Goal: Task Accomplishment & Management: Manage account settings

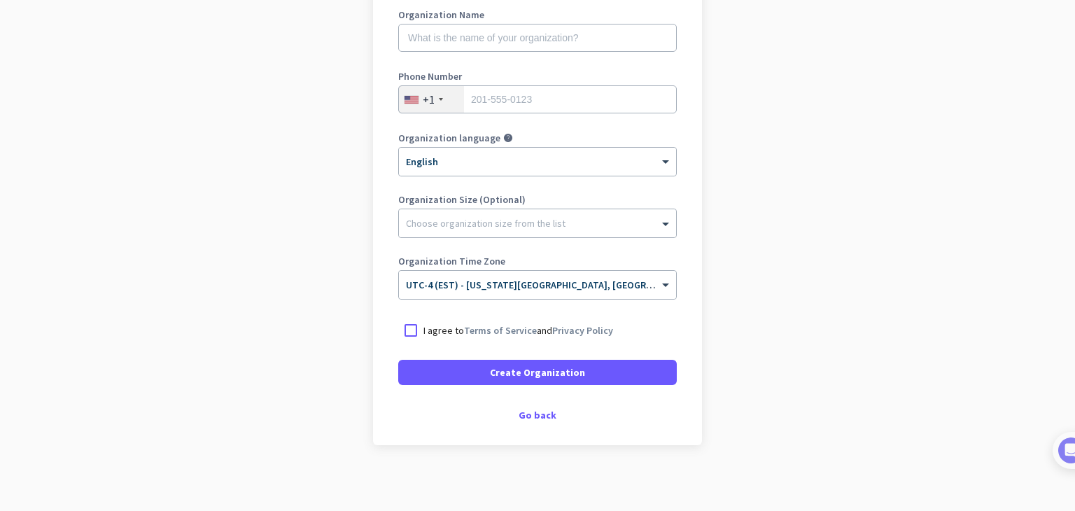
scroll to position [202, 0]
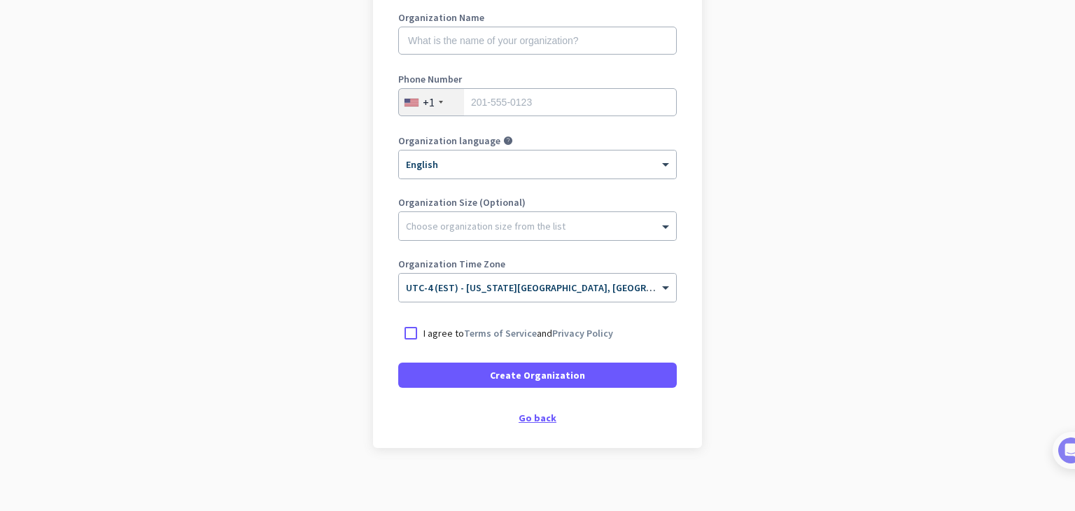
click at [533, 421] on div "Go back" at bounding box center [537, 418] width 279 height 10
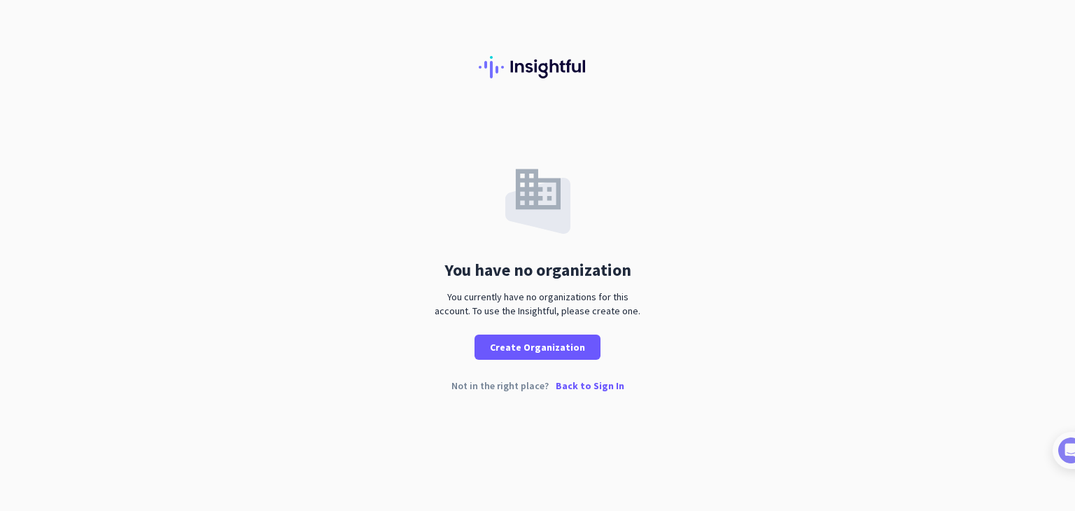
click at [592, 386] on p "Back to Sign In" at bounding box center [590, 386] width 69 height 10
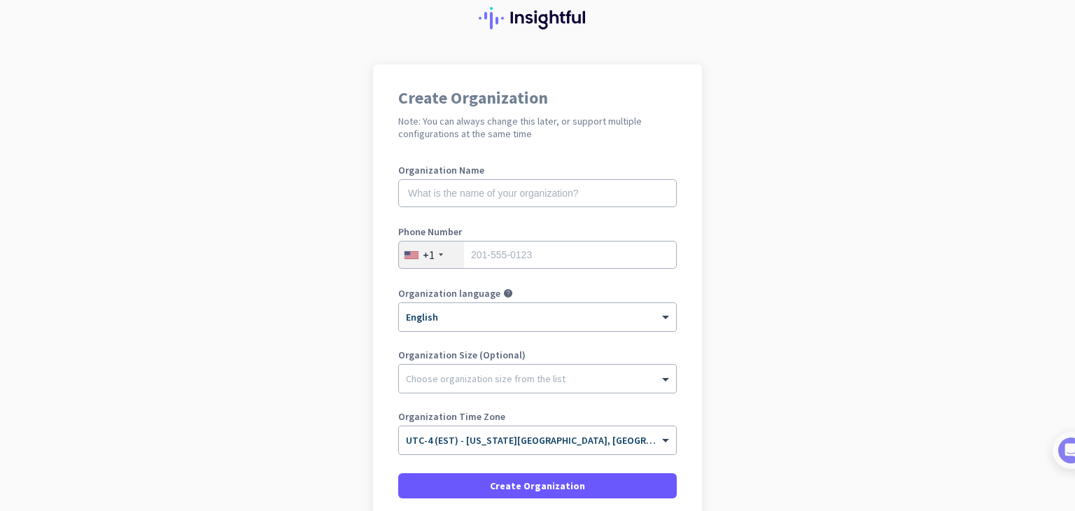
scroll to position [47, 0]
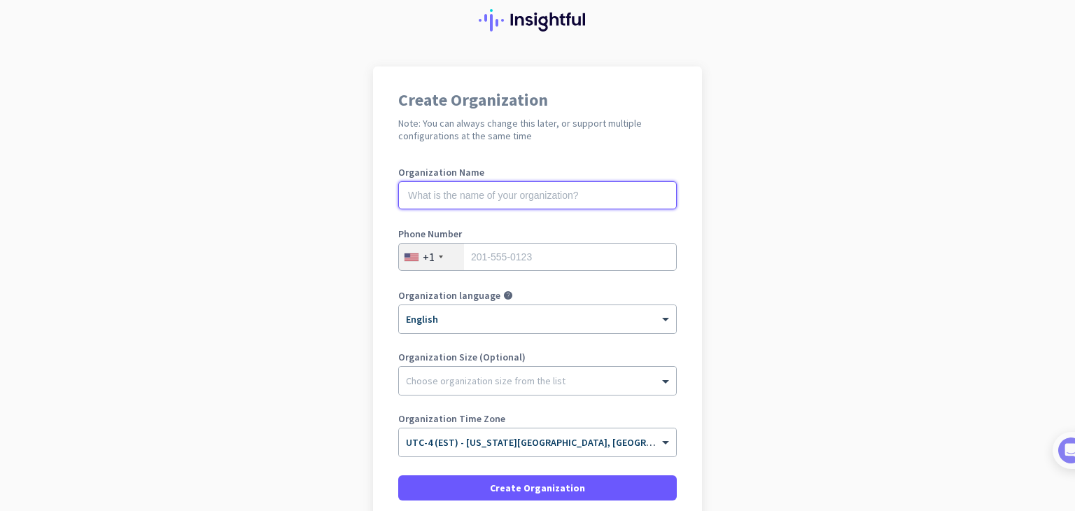
click at [564, 200] on input "text" at bounding box center [537, 195] width 279 height 28
type input "mercor"
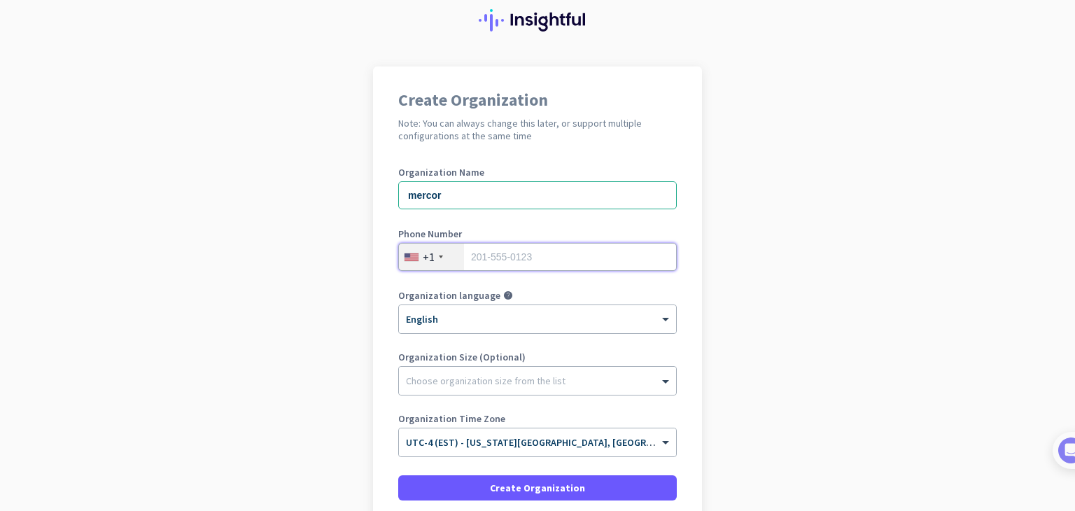
click at [562, 252] on input "tel" at bounding box center [537, 257] width 279 height 28
type input "8133407699"
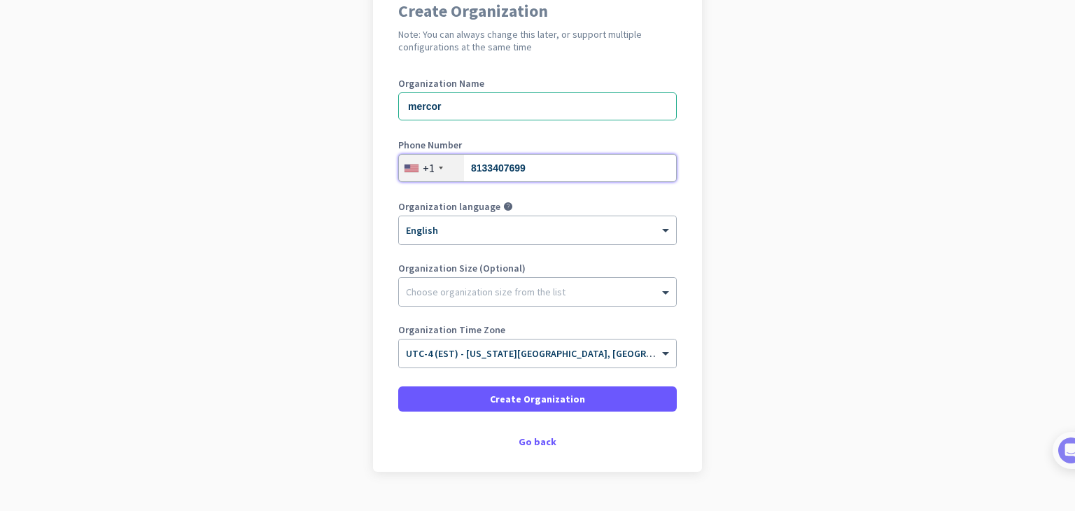
scroll to position [167, 0]
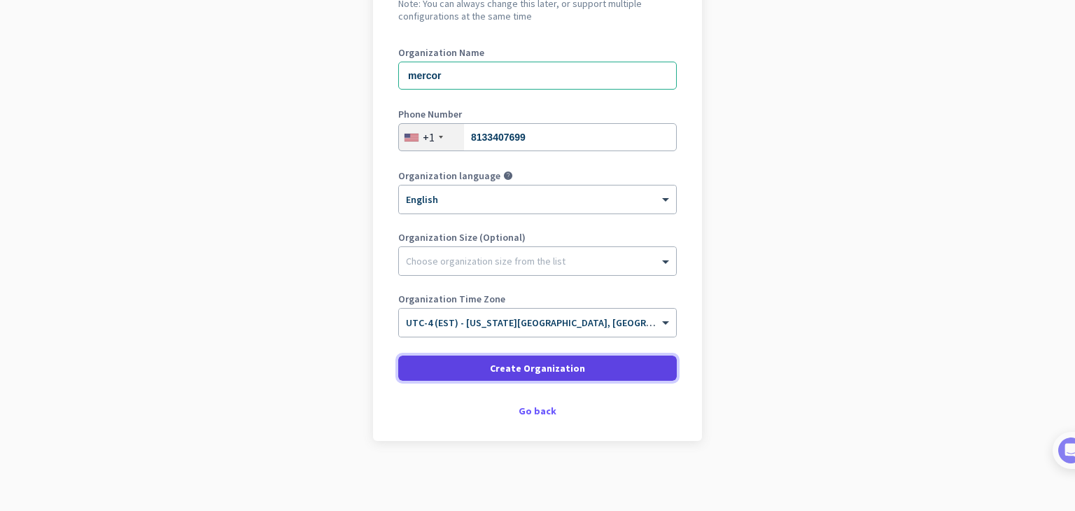
click at [557, 376] on span at bounding box center [537, 368] width 279 height 34
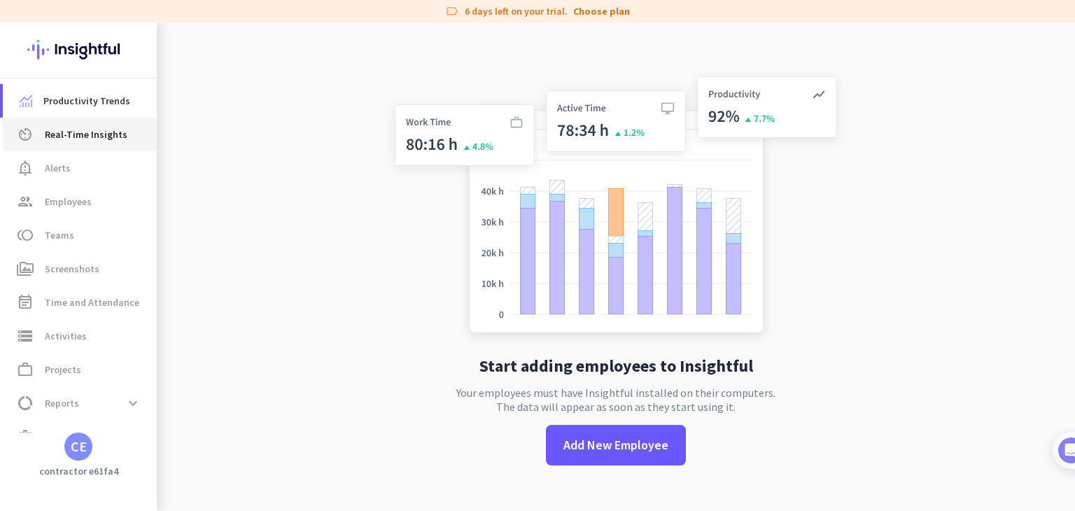
click at [109, 139] on span "Real-Time Insights" at bounding box center [86, 134] width 83 height 17
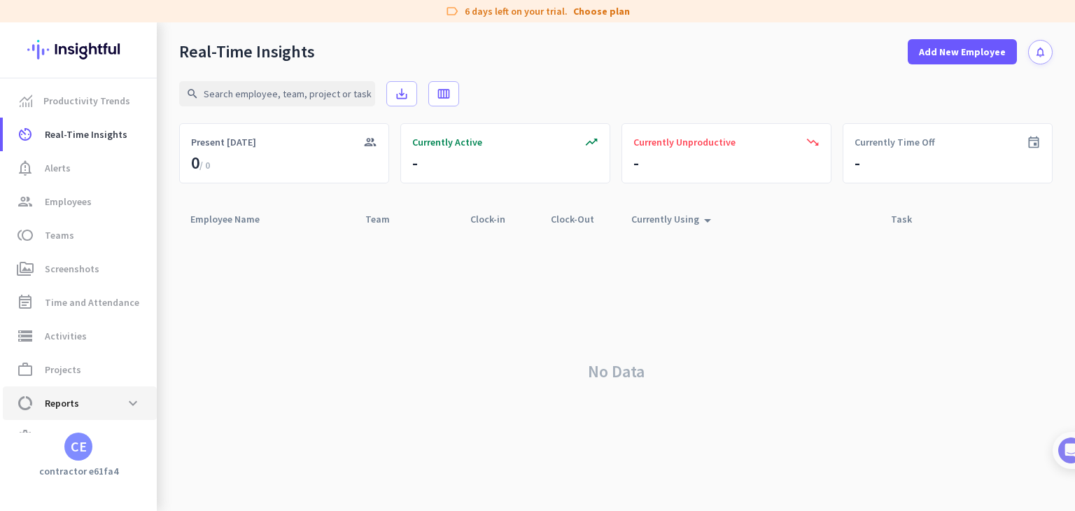
click at [73, 399] on span "Reports" at bounding box center [62, 403] width 34 height 17
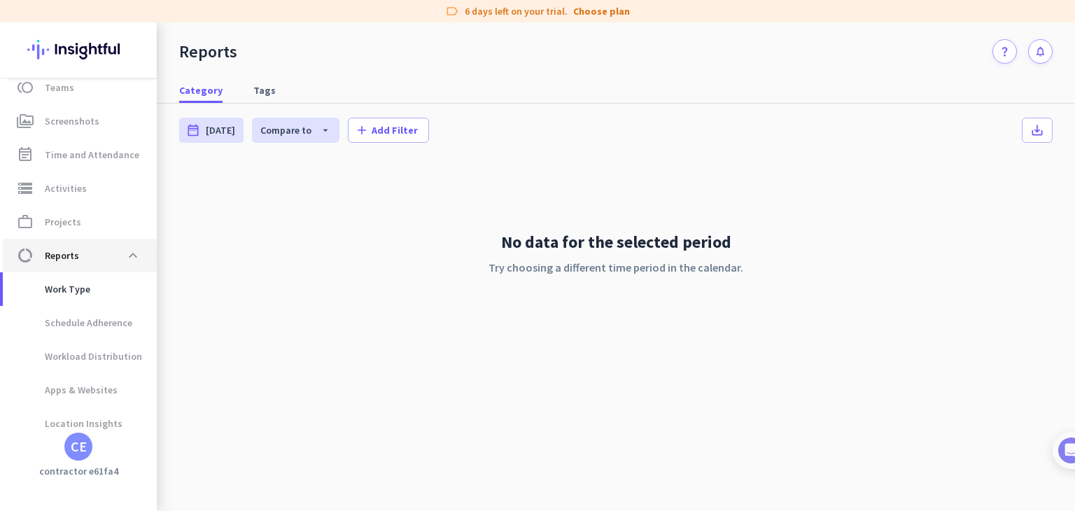
scroll to position [155, 0]
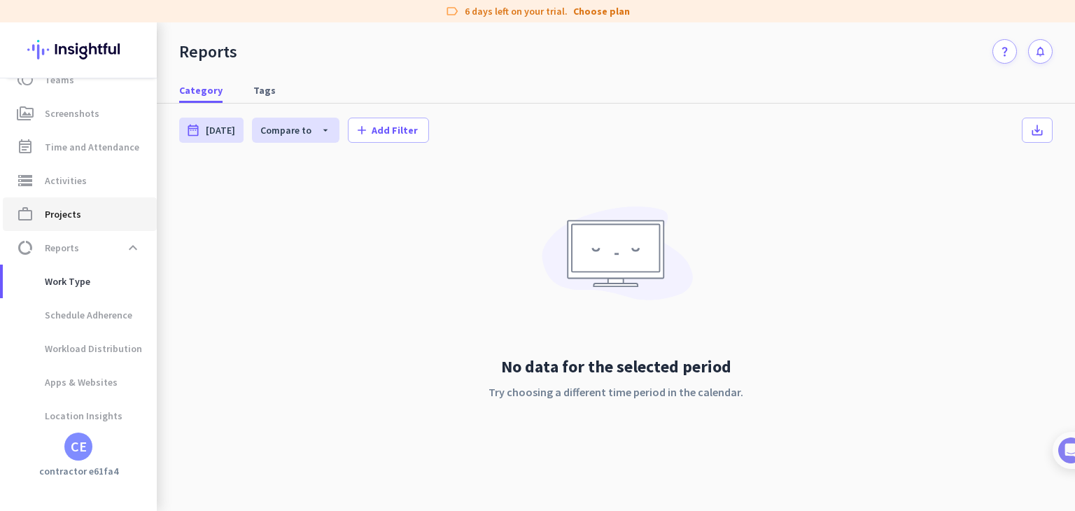
click at [92, 216] on span "work_outline Projects" at bounding box center [80, 214] width 132 height 17
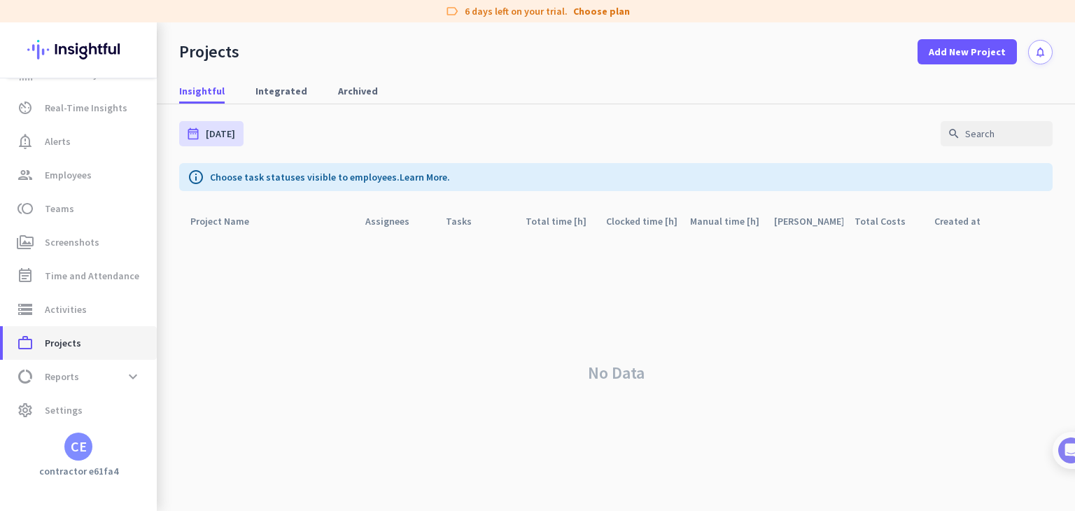
scroll to position [27, 0]
